Goal: Transaction & Acquisition: Purchase product/service

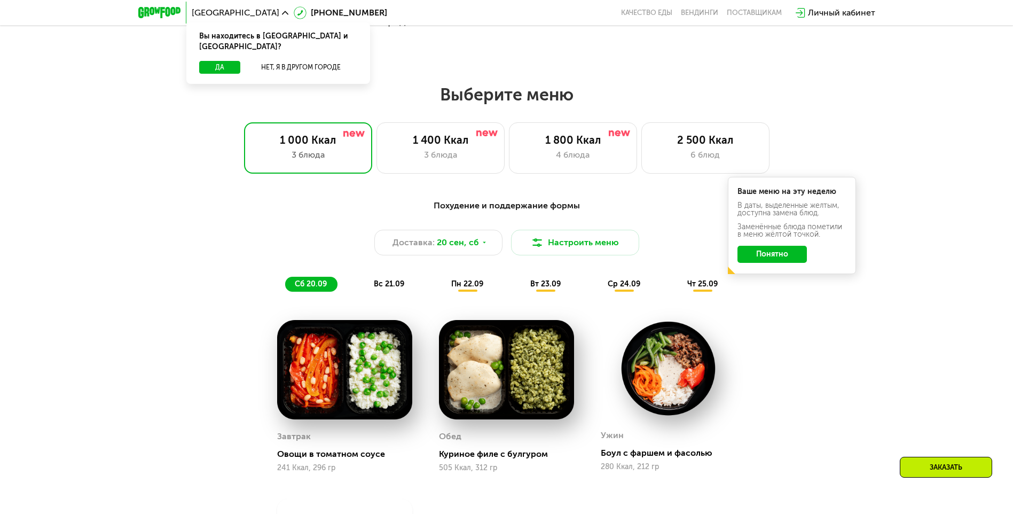
scroll to position [801, 0]
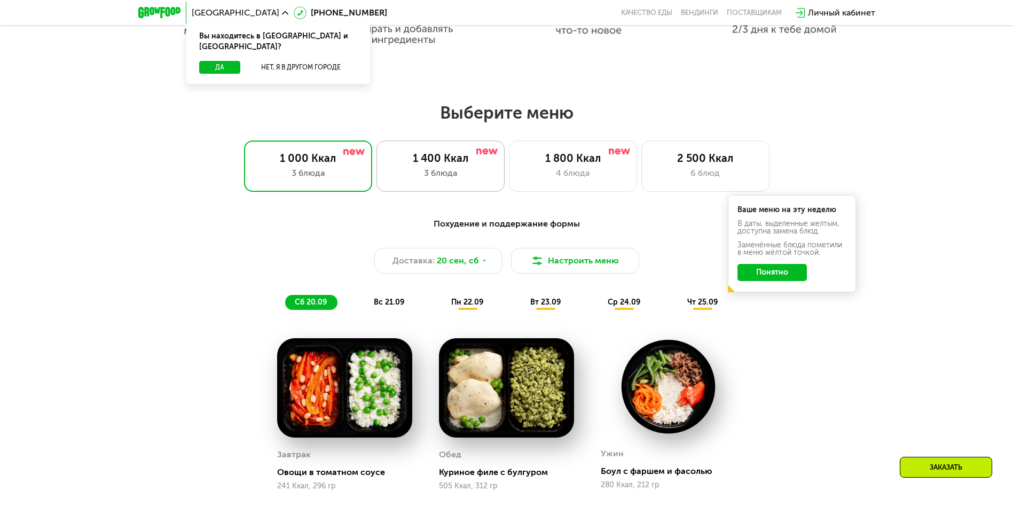
click at [445, 170] on div "3 блюда" at bounding box center [441, 173] width 106 height 13
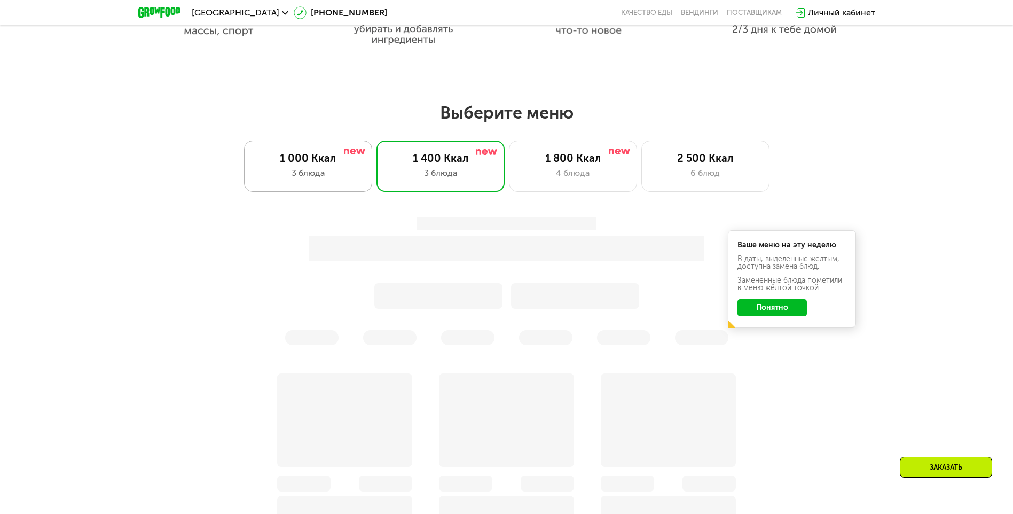
click at [317, 172] on div "3 блюда" at bounding box center [308, 173] width 106 height 13
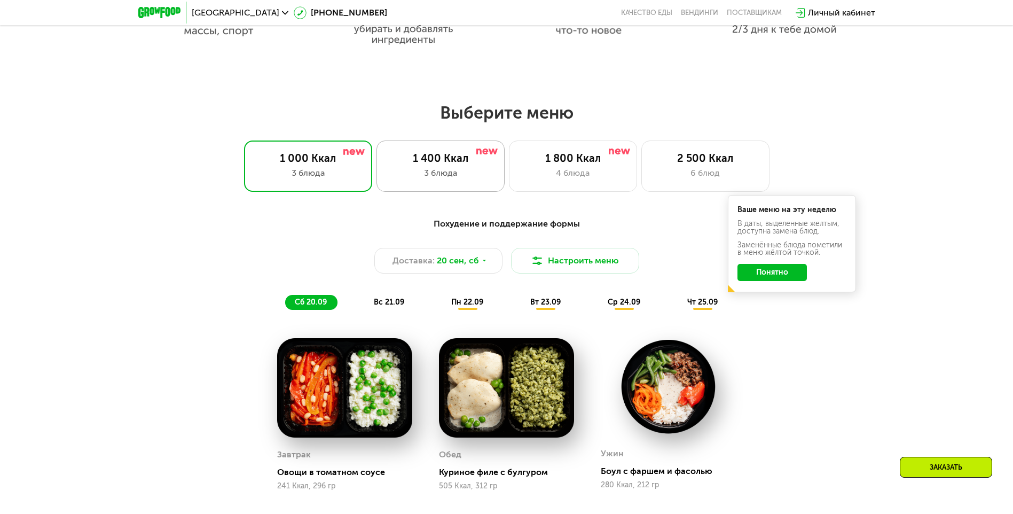
click at [457, 153] on div "1 400 Ккал 3 блюда" at bounding box center [441, 165] width 128 height 51
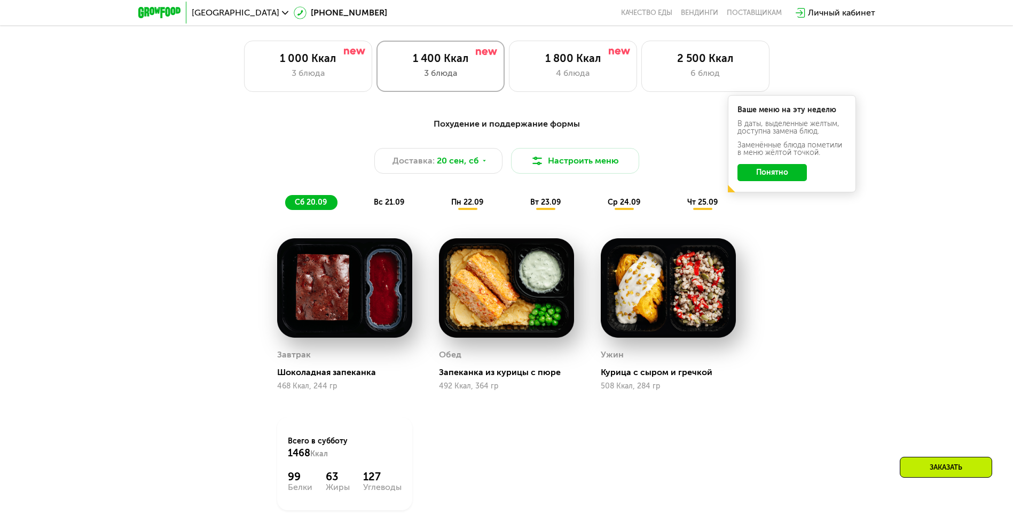
scroll to position [908, 0]
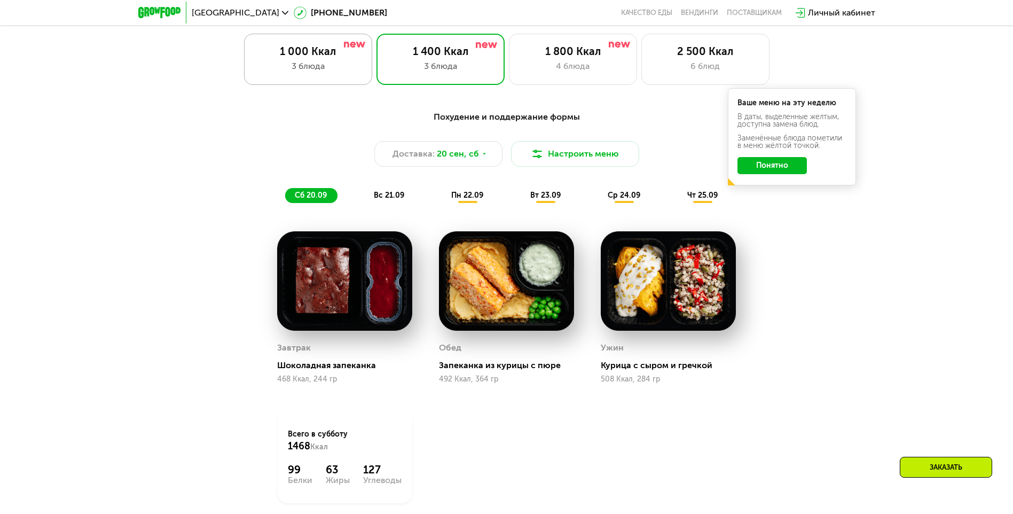
click at [339, 68] on div "3 блюда" at bounding box center [308, 66] width 106 height 13
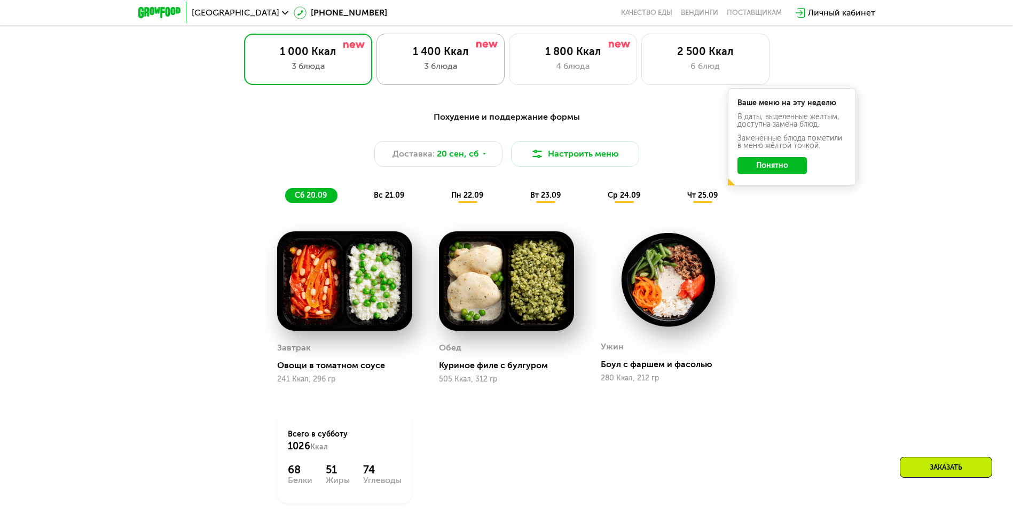
click at [421, 58] on div "1 400 Ккал" at bounding box center [441, 51] width 106 height 13
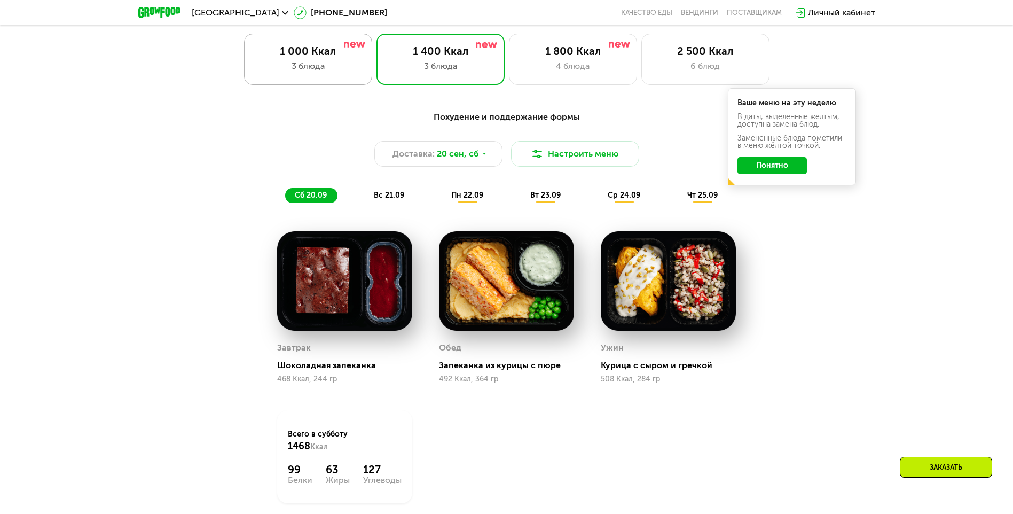
click at [360, 67] on div "3 блюда" at bounding box center [308, 66] width 106 height 13
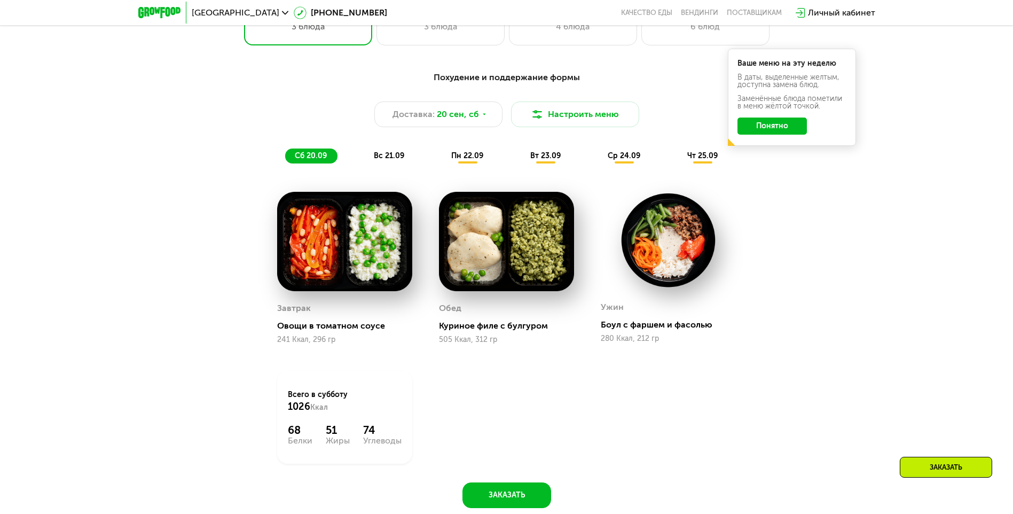
scroll to position [1068, 0]
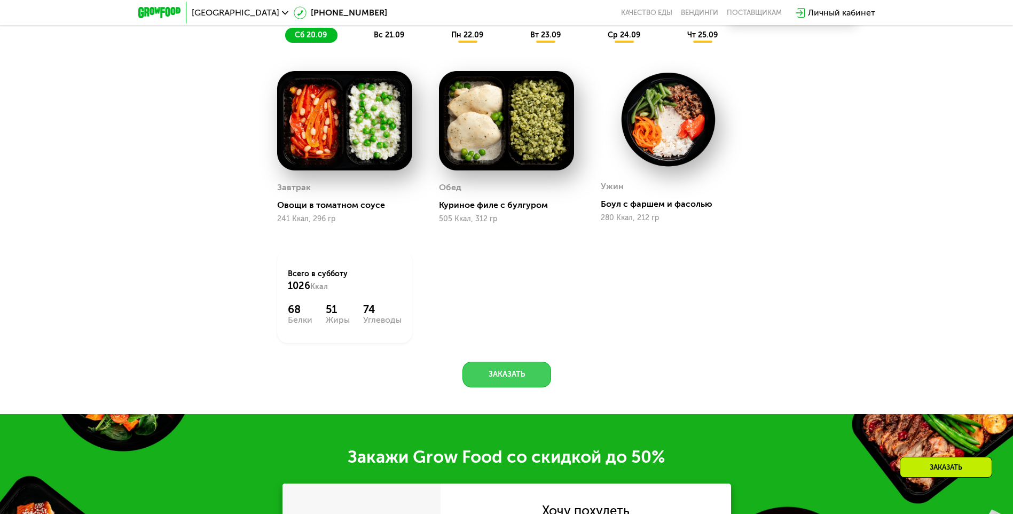
click at [495, 381] on button "Заказать" at bounding box center [507, 375] width 89 height 26
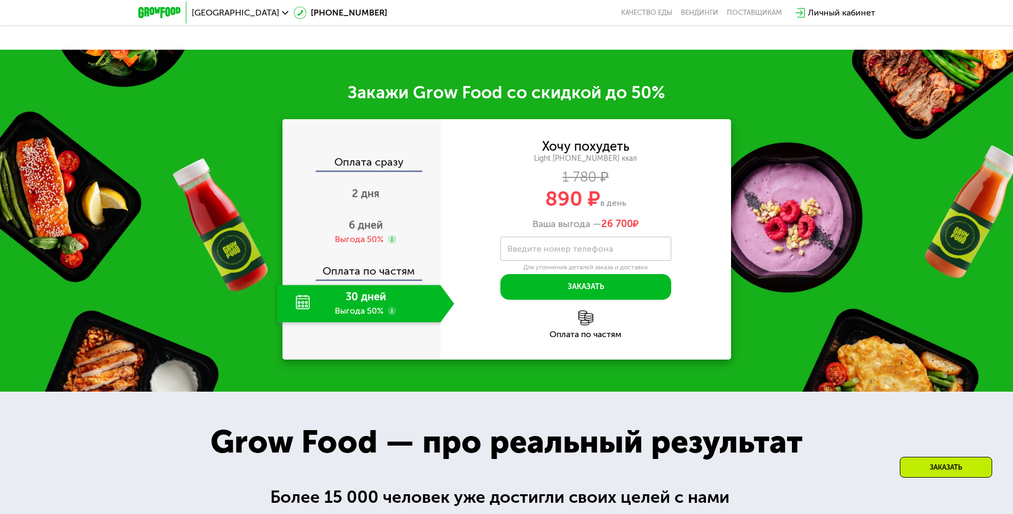
scroll to position [1486, 0]
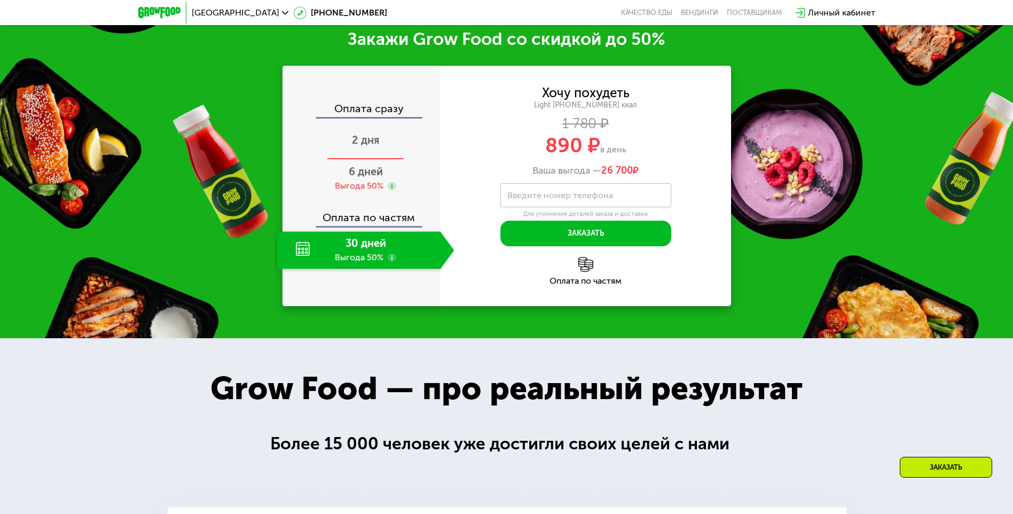
click at [373, 146] on span "2 дня" at bounding box center [366, 140] width 28 height 13
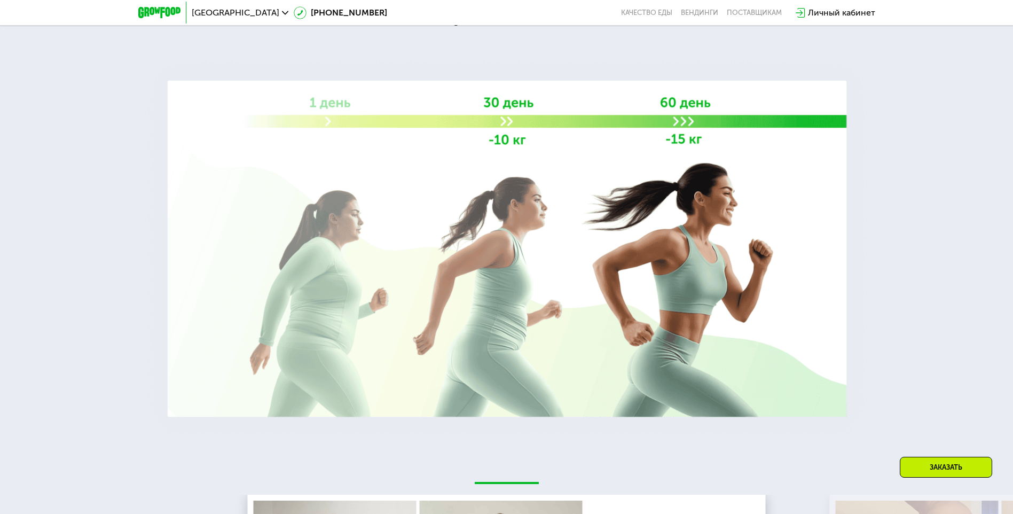
scroll to position [1913, 0]
